Goal: Task Accomplishment & Management: Use online tool/utility

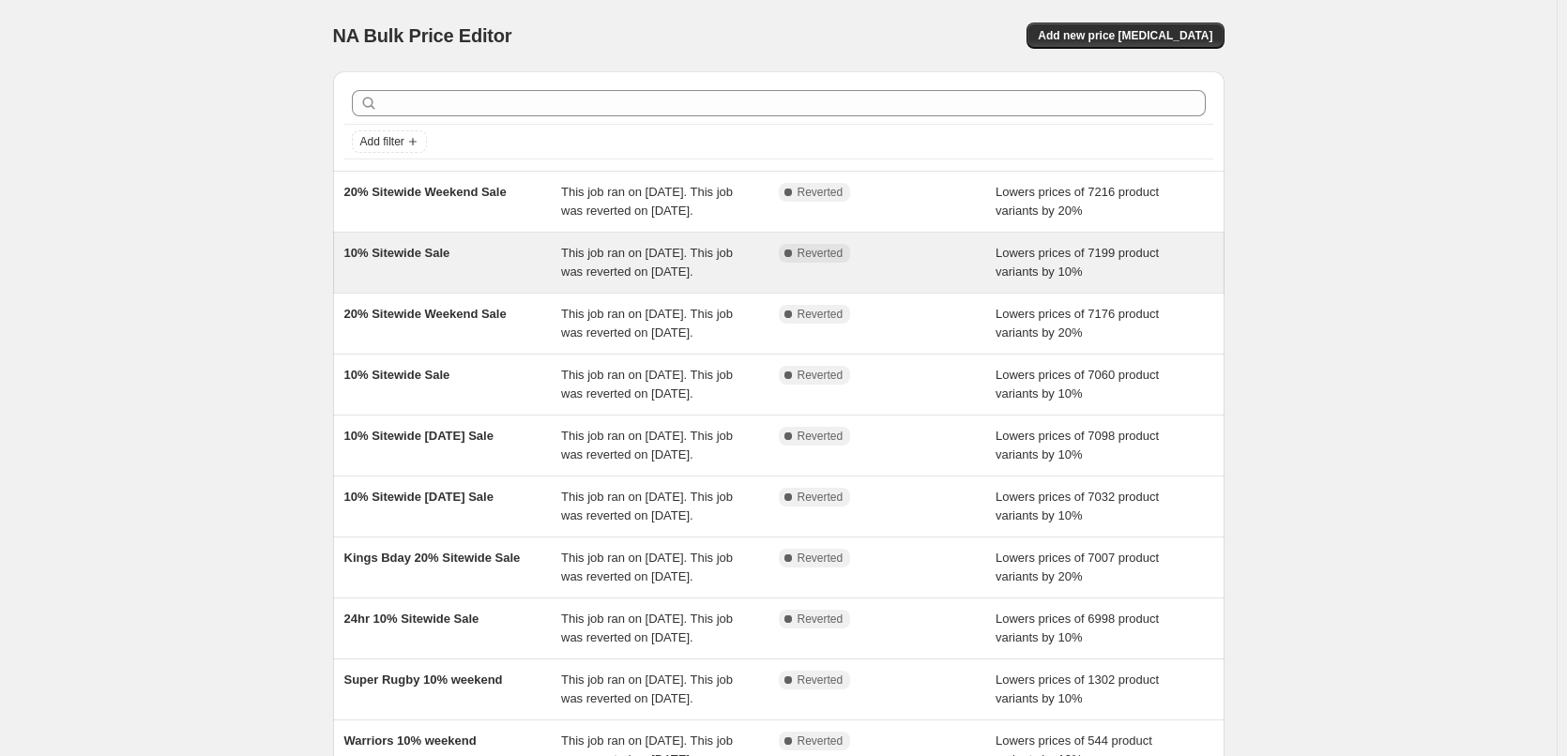
click at [398, 282] on div "10% Sitewide Sale" at bounding box center [453, 263] width 218 height 38
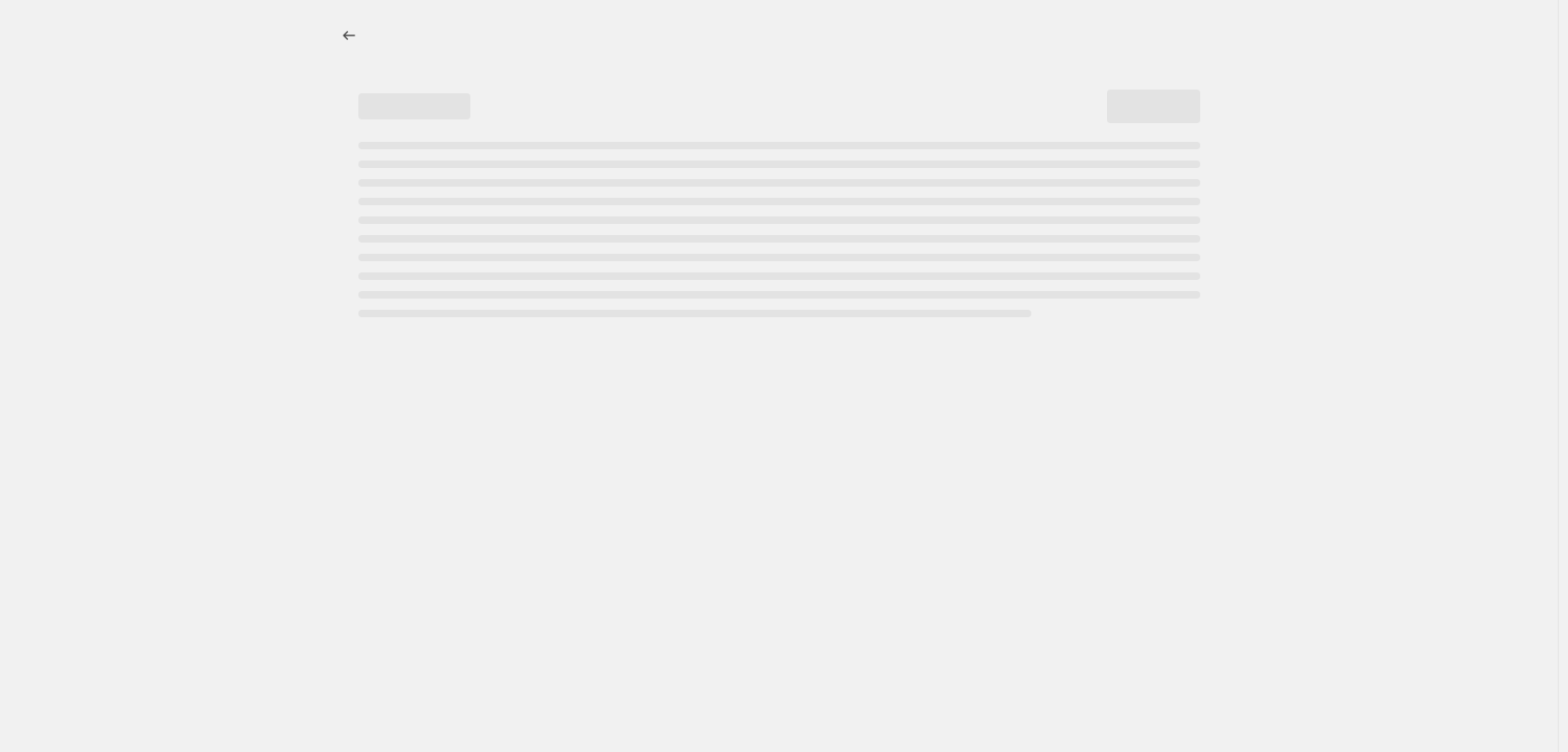
select select "percentage"
select select "not_equal"
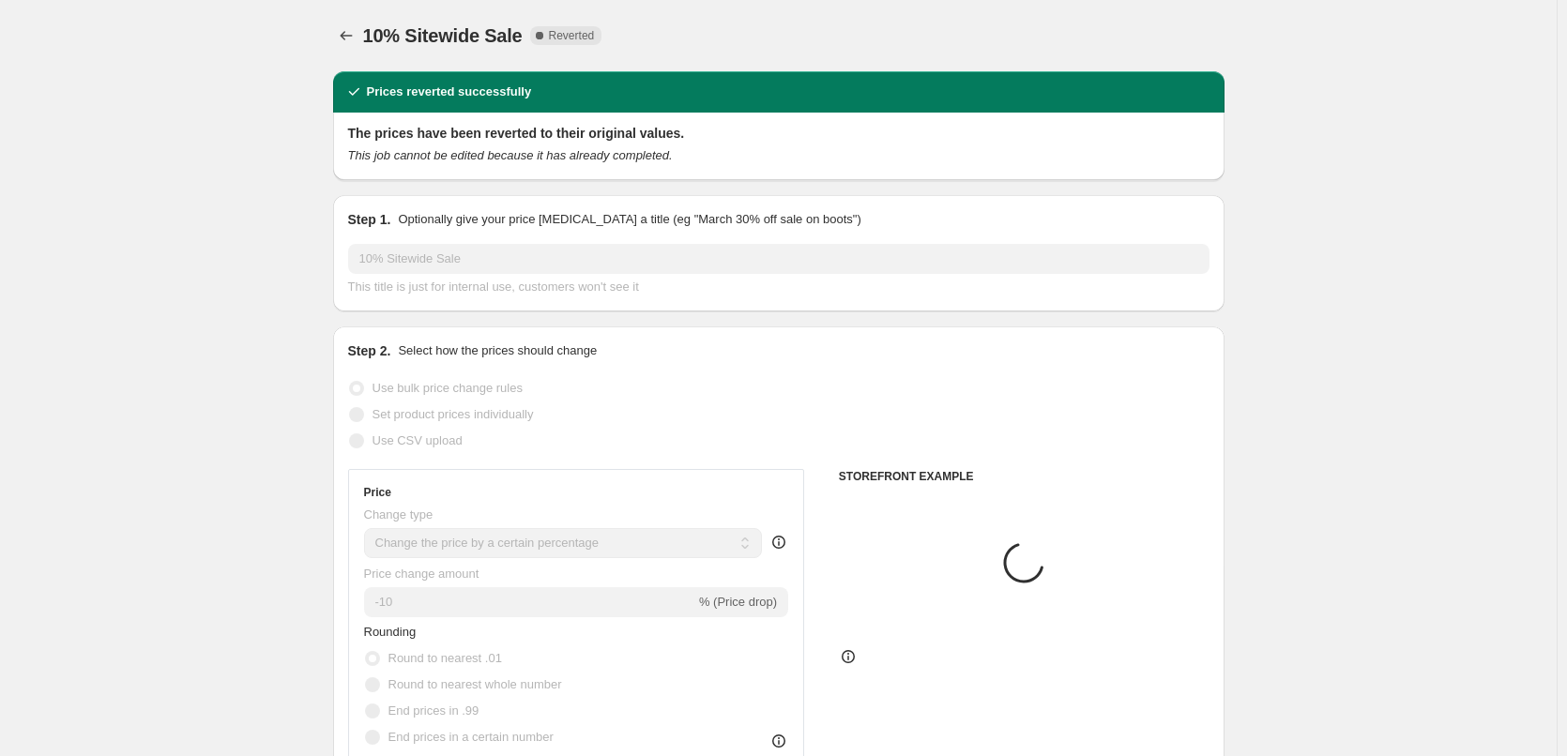
select select "vendor"
select select "collection"
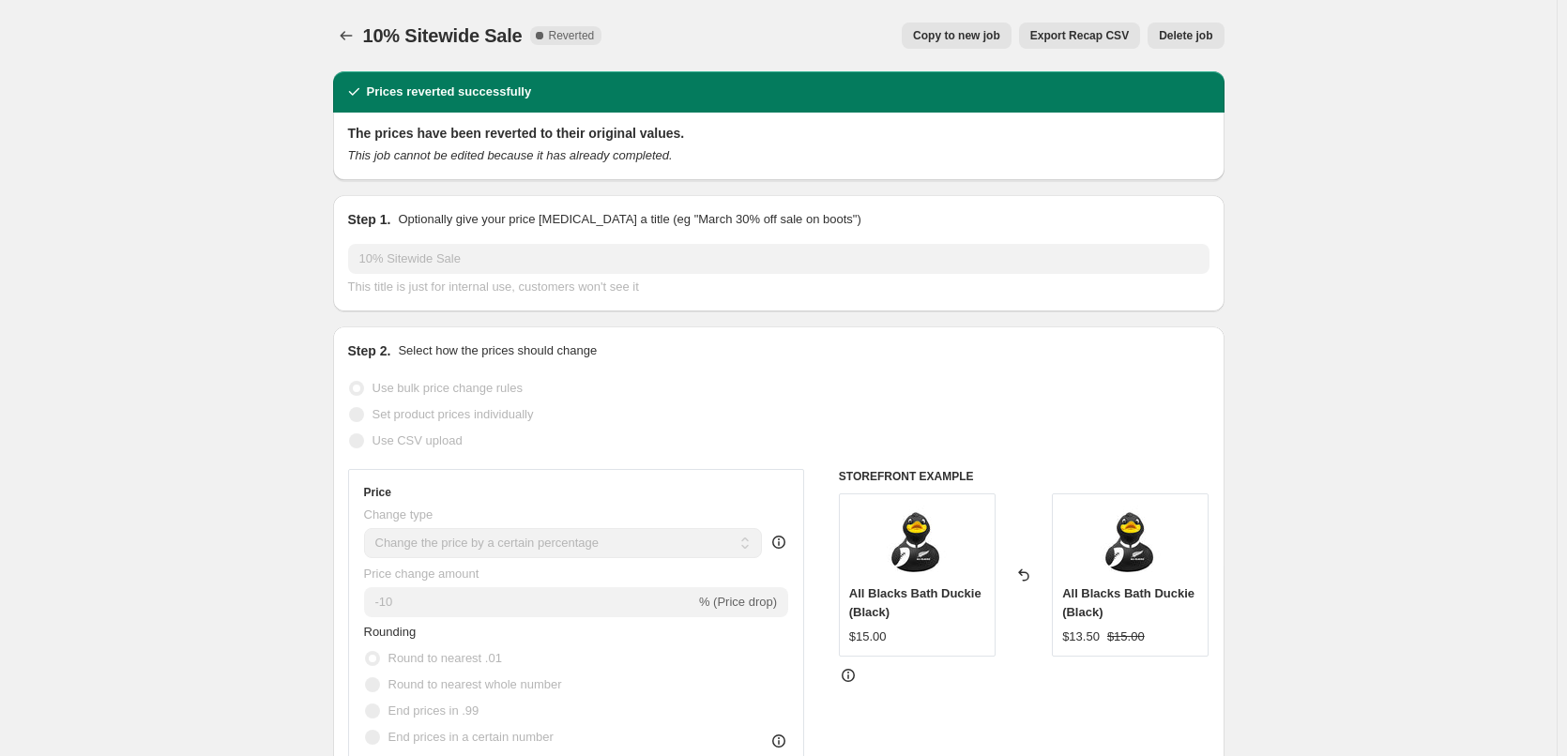
click at [952, 39] on span "Copy to new job" at bounding box center [956, 35] width 87 height 15
select select "percentage"
select select "vendor"
select select "not_equal"
select select "collection"
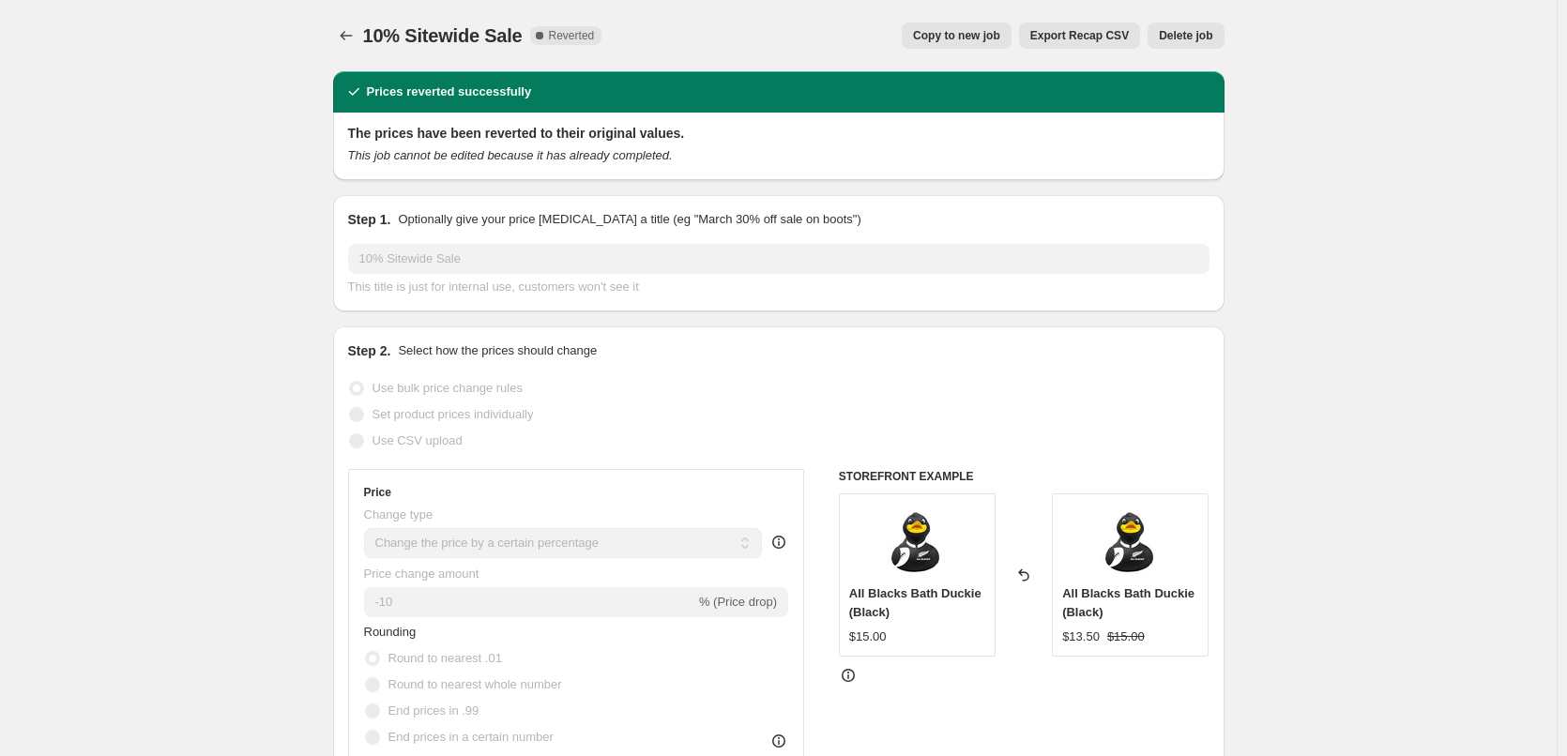
select select "collection"
select select "not_equal"
select select "collection"
select select "not_equal"
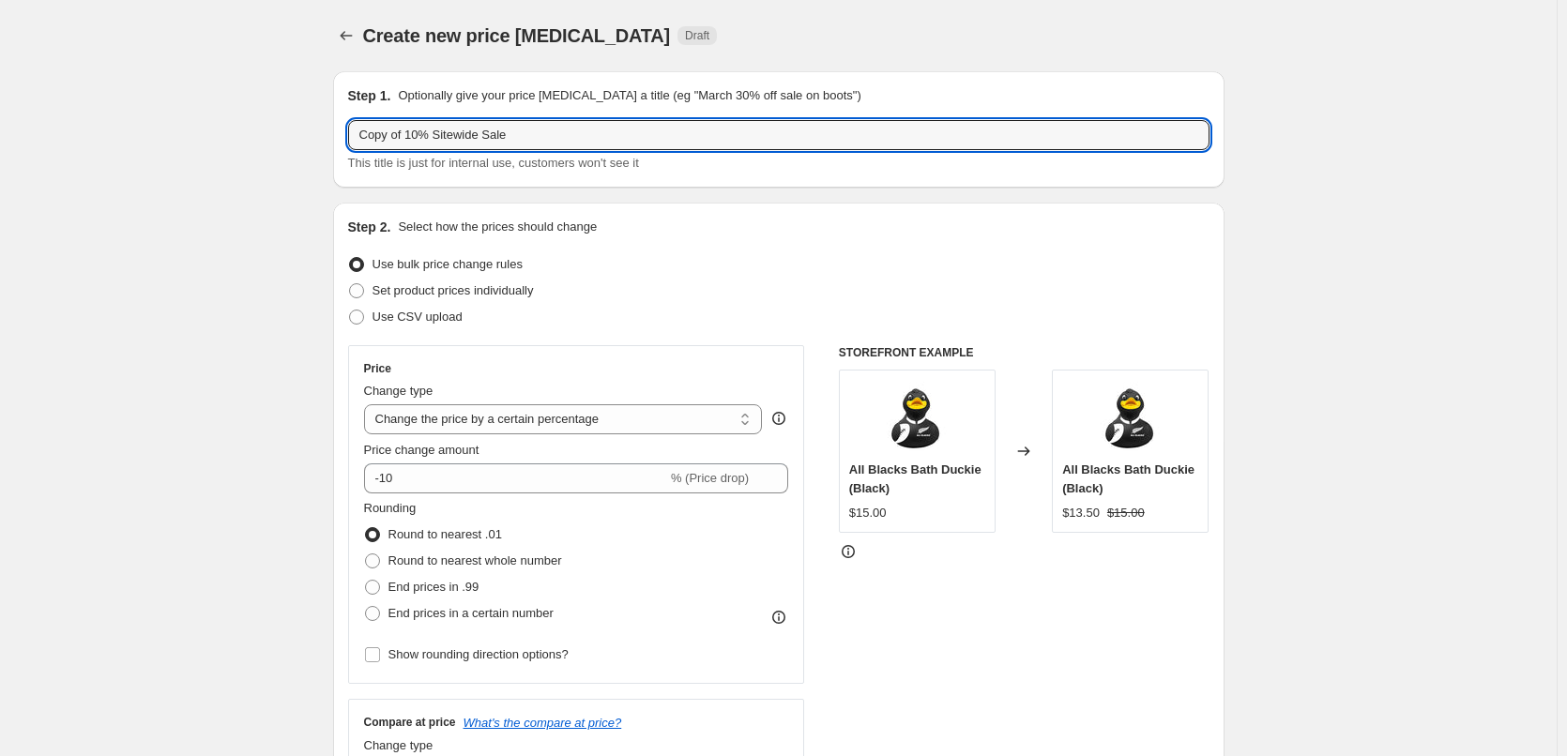
drag, startPoint x: 412, startPoint y: 132, endPoint x: 178, endPoint y: 124, distance: 233.9
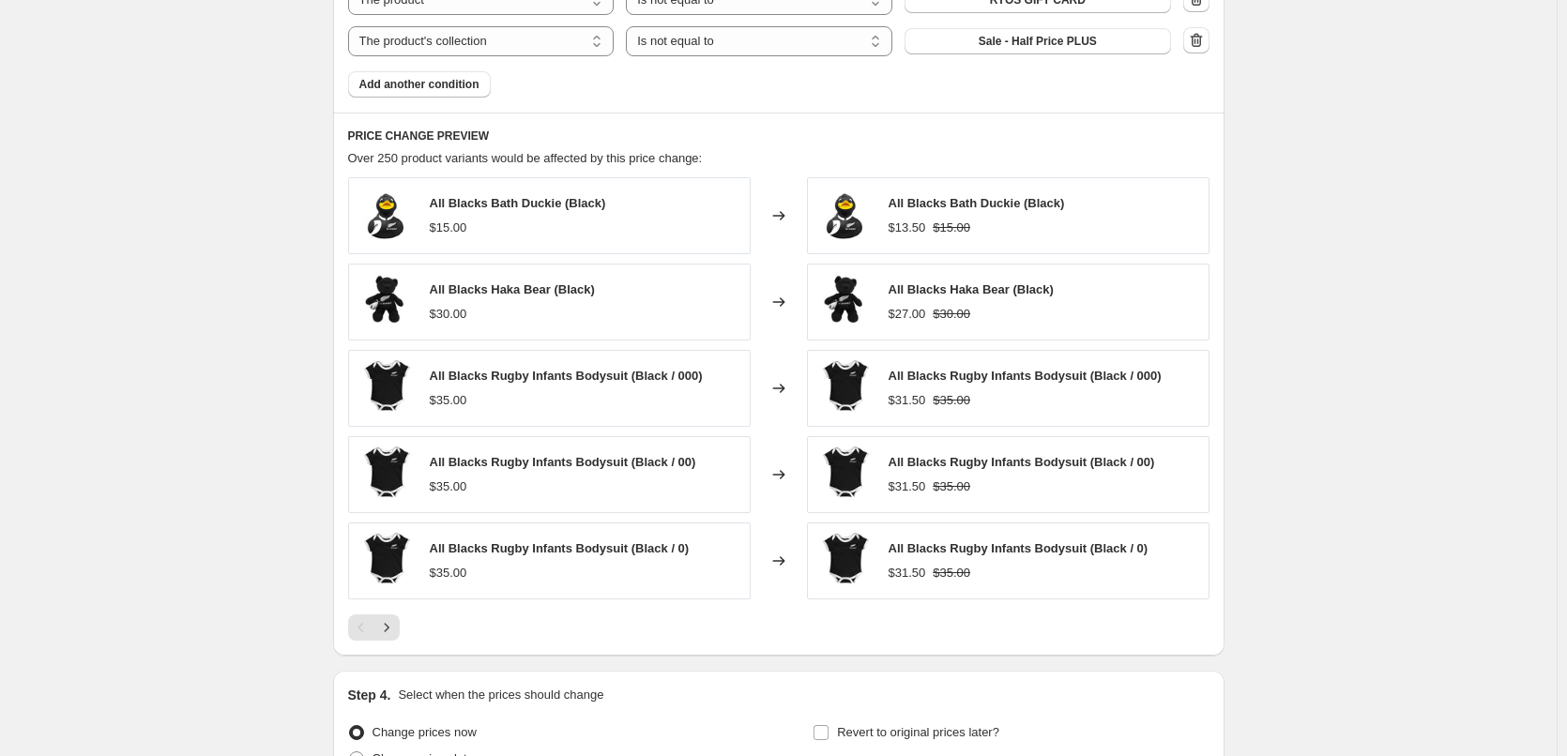
scroll to position [1496, 0]
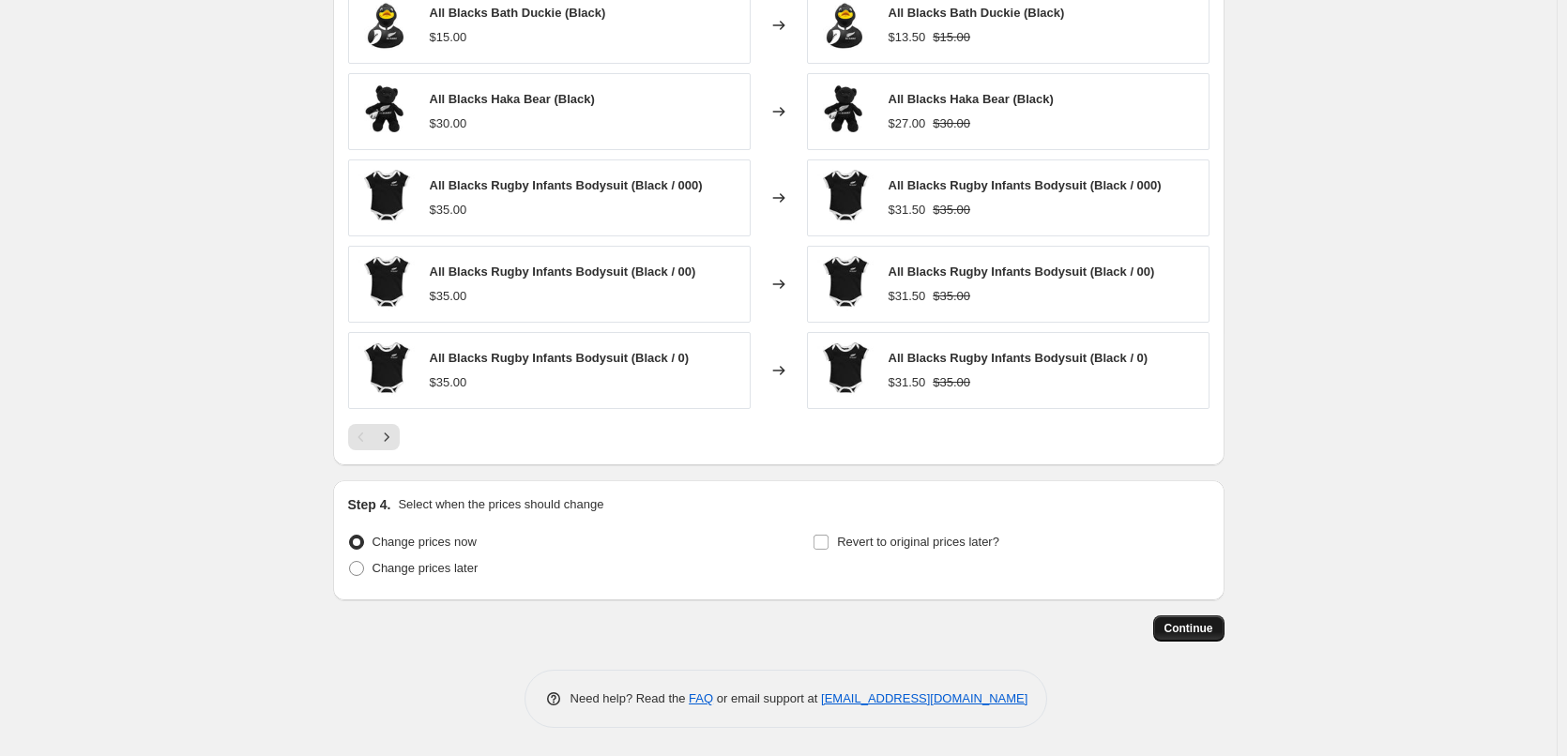
type input "10% Sitewide Sale"
click at [1182, 633] on span "Continue" at bounding box center [1189, 628] width 49 height 15
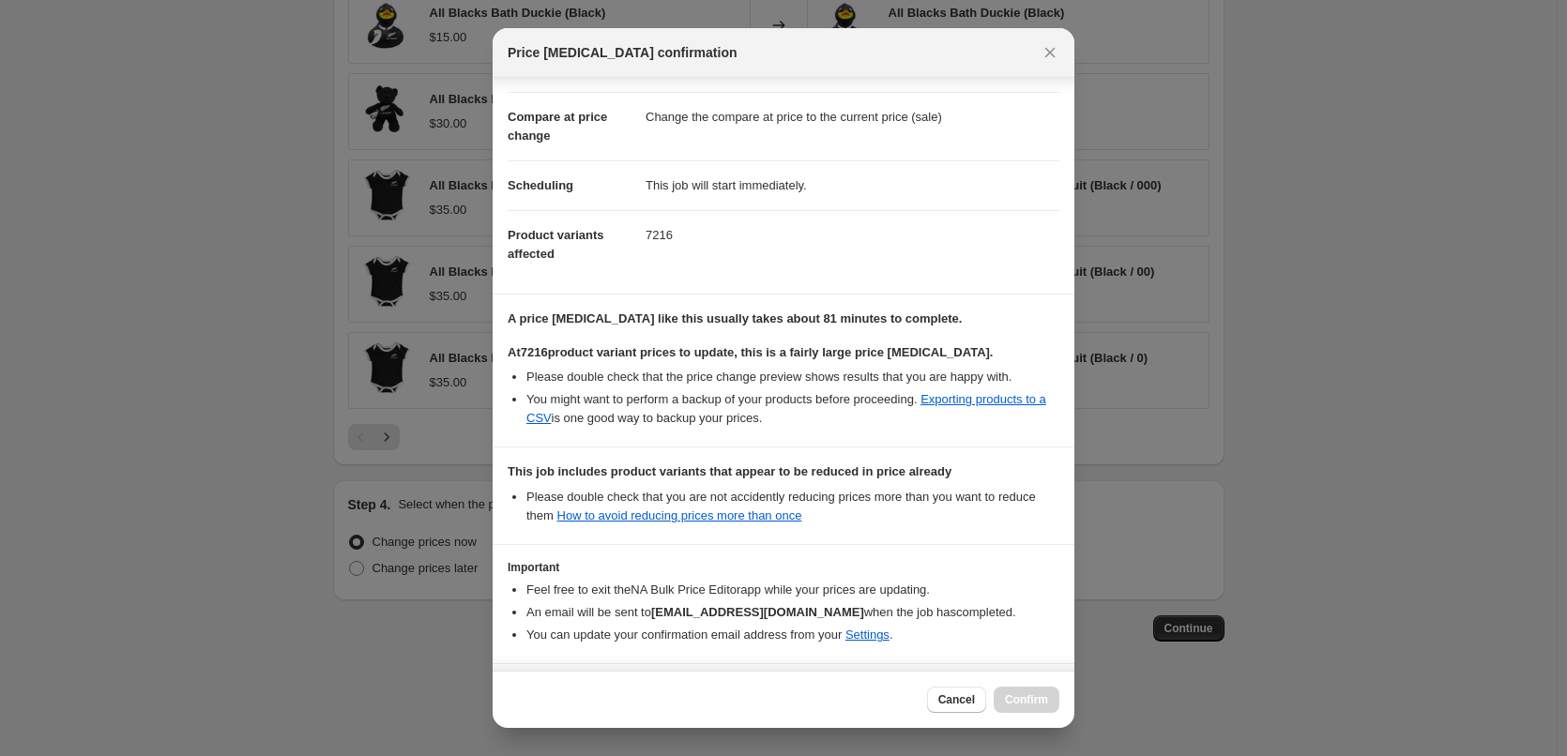
scroll to position [156, 0]
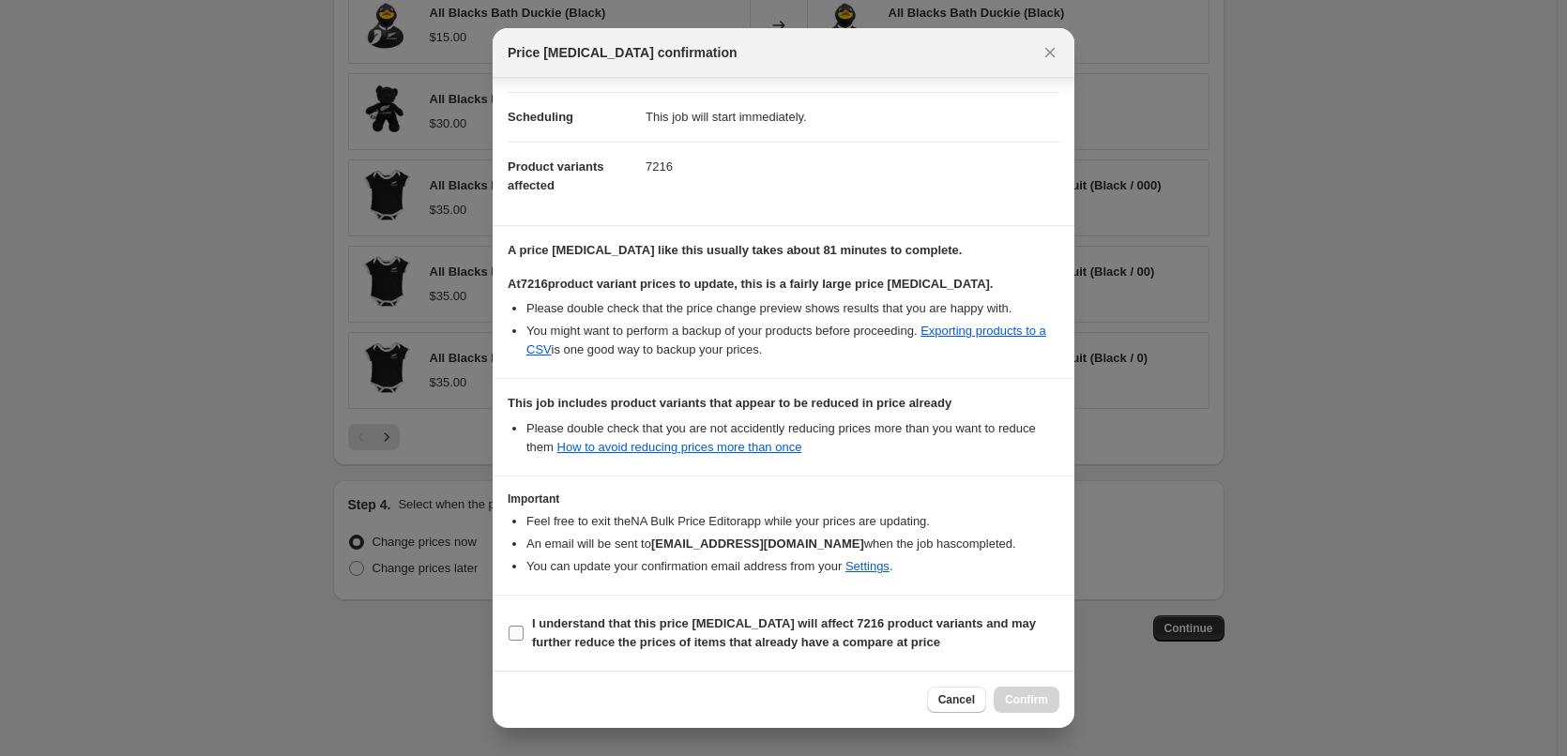
click at [515, 632] on input "I understand that this price [MEDICAL_DATA] will affect 7216 product variants a…" at bounding box center [516, 633] width 15 height 15
checkbox input "true"
click at [1042, 710] on button "Confirm" at bounding box center [1027, 700] width 66 height 26
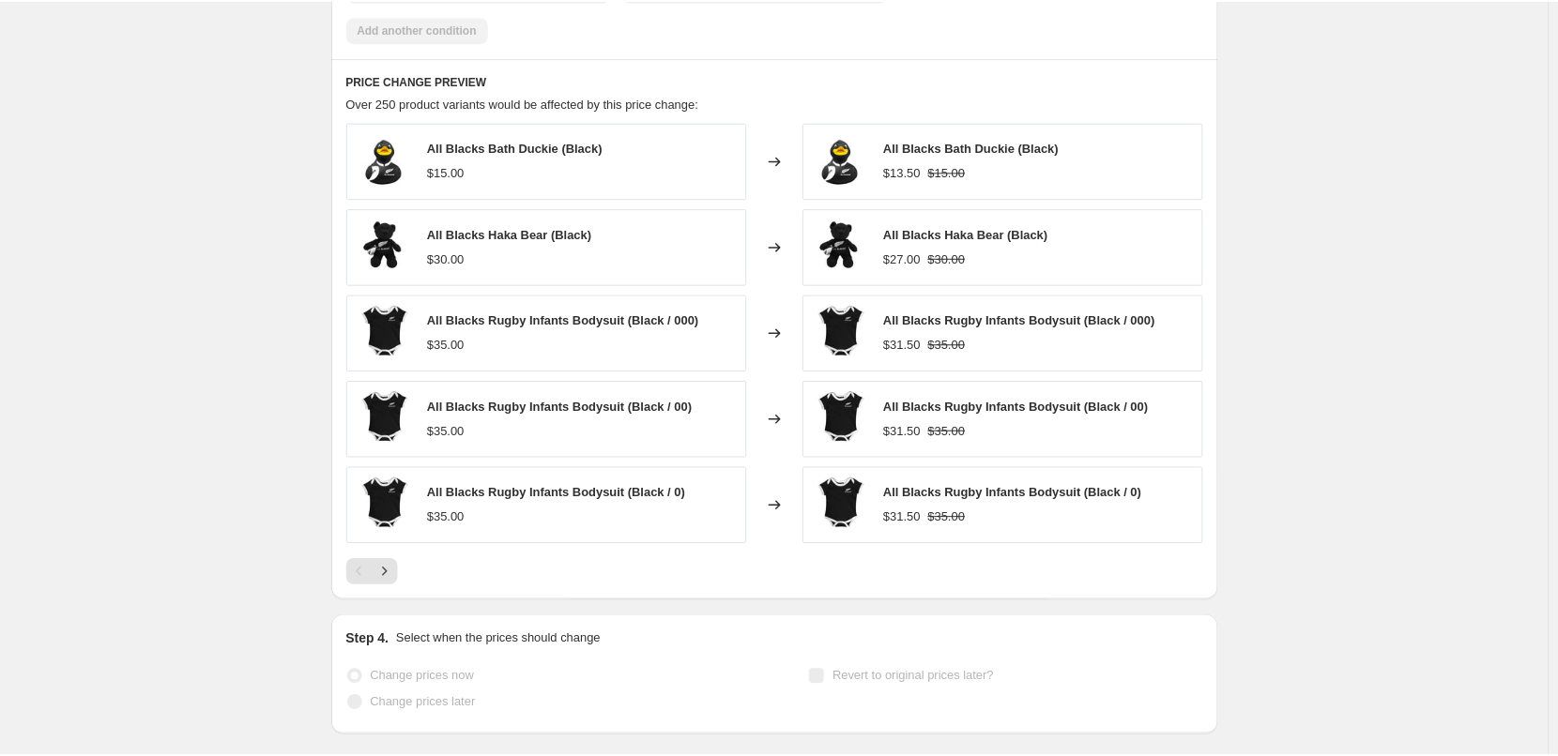
scroll to position [1545, 0]
